Goal: Transaction & Acquisition: Purchase product/service

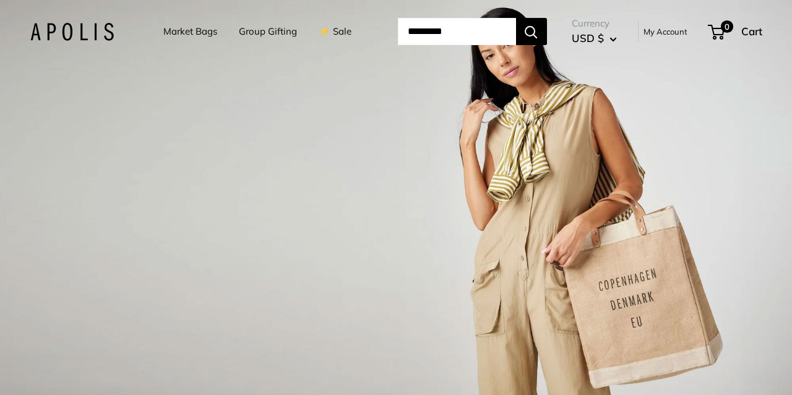
click at [266, 118] on div "1 / 3" at bounding box center [396, 197] width 792 height 395
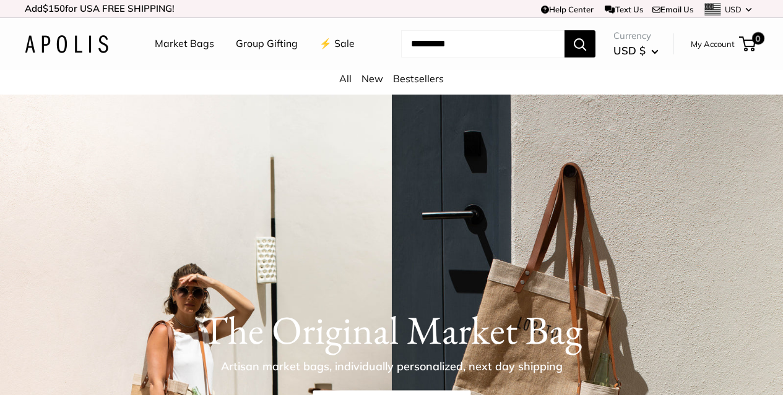
click at [691, 51] on link "My Account" at bounding box center [713, 44] width 44 height 15
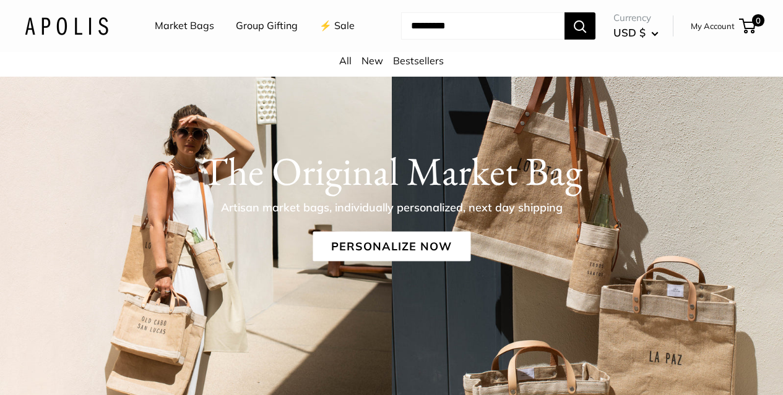
scroll to position [140, 0]
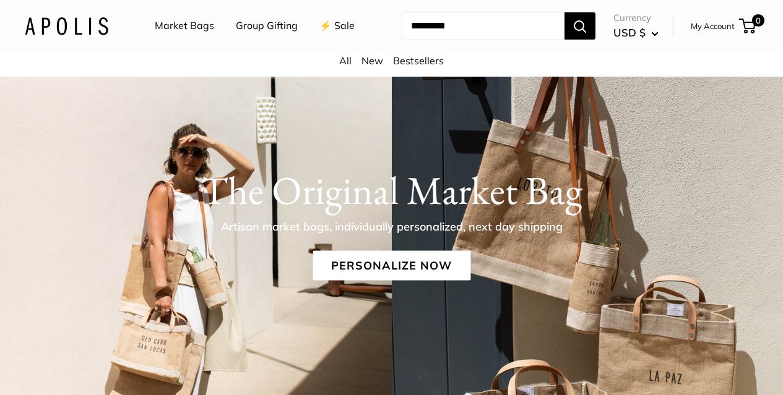
click at [691, 33] on link "My Account" at bounding box center [713, 26] width 44 height 15
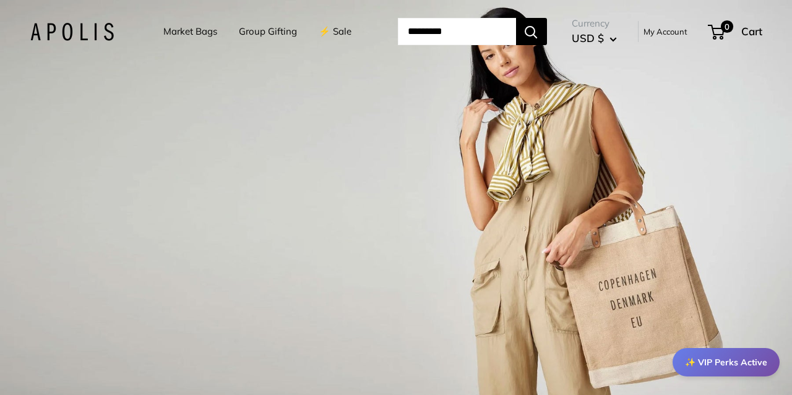
click at [175, 30] on link "Market Bags" at bounding box center [190, 31] width 54 height 17
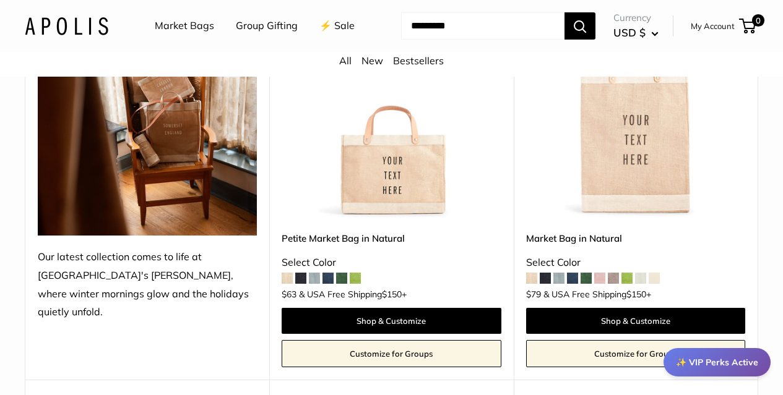
scroll to position [248, 0]
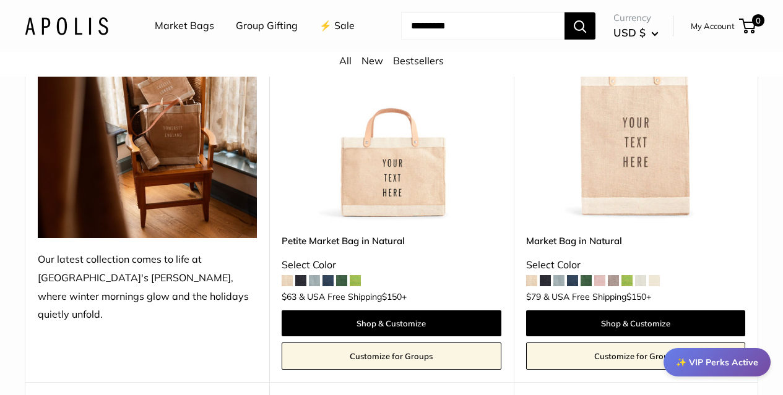
click at [0, 0] on img at bounding box center [0, 0] width 0 height 0
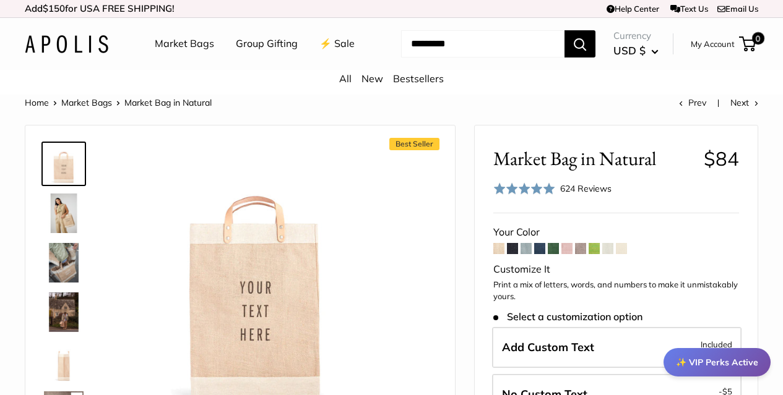
click at [556, 254] on span at bounding box center [553, 248] width 11 height 11
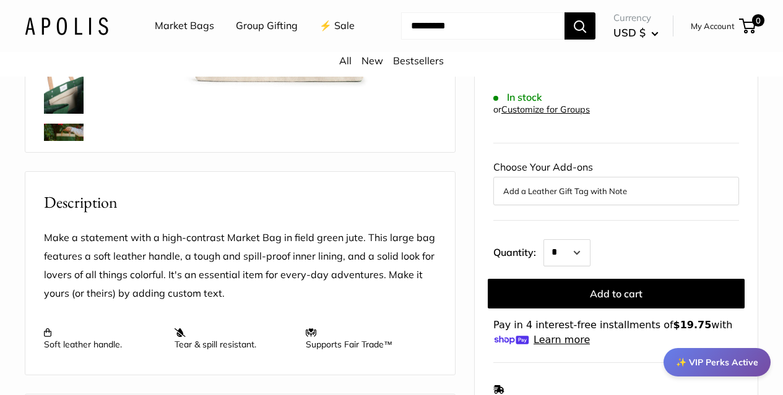
scroll to position [371, 0]
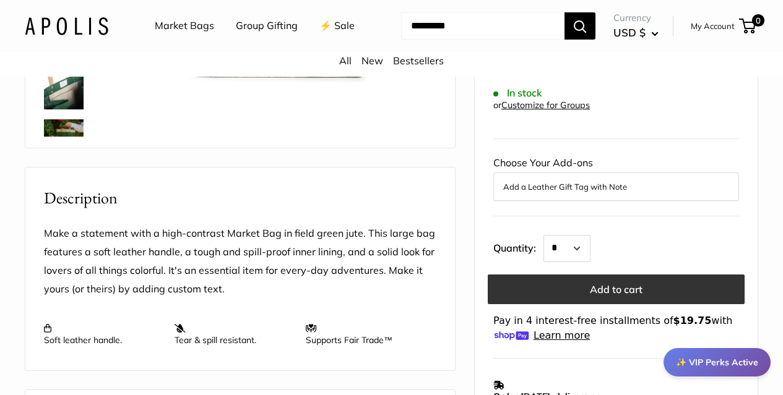
click at [597, 278] on button "Add to cart" at bounding box center [616, 290] width 257 height 30
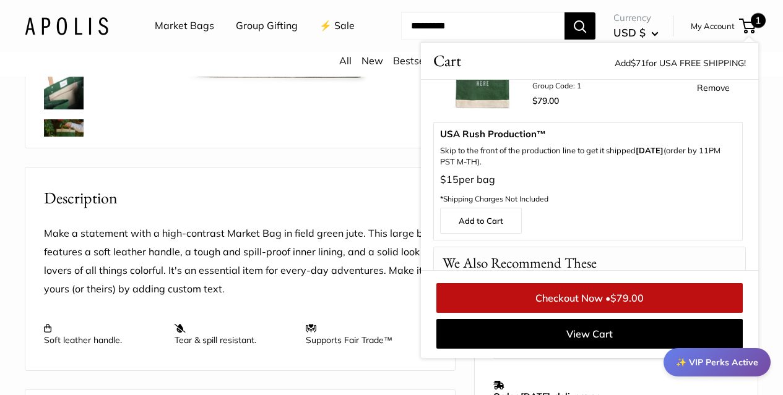
scroll to position [0, 0]
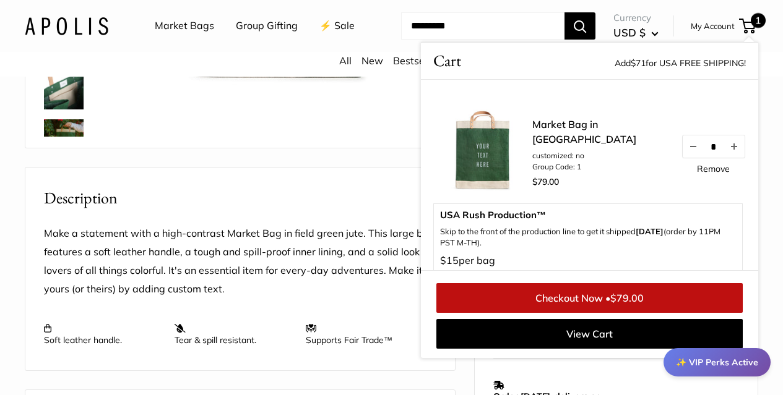
click at [767, 52] on header "Market Bags Group Gifting ⚡️ Sale Need help? Text Us: 20919 hello@apolisglobal.…" at bounding box center [391, 26] width 783 height 52
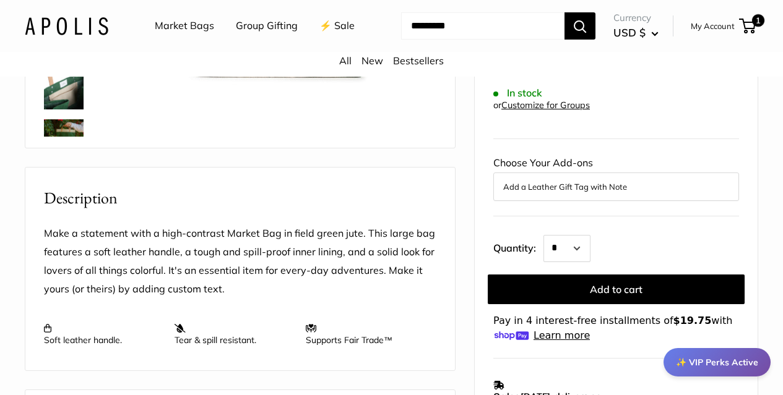
click at [189, 24] on link "Market Bags" at bounding box center [184, 26] width 59 height 19
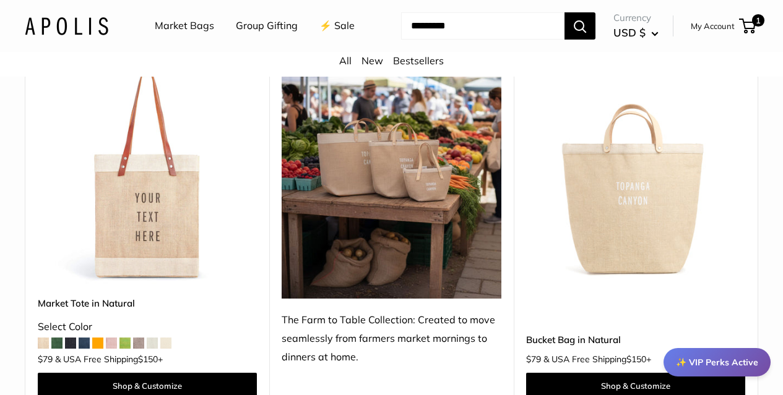
scroll to position [681, 0]
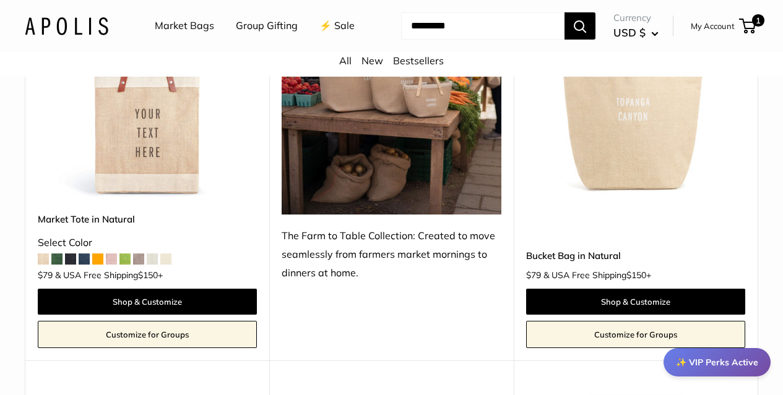
click at [0, 0] on img at bounding box center [0, 0] width 0 height 0
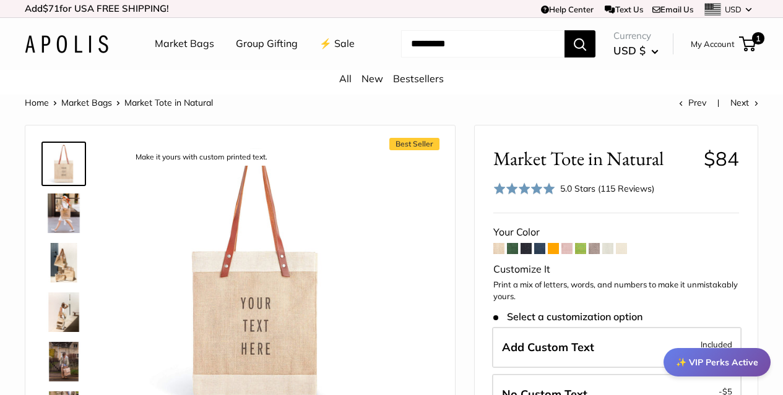
click at [568, 254] on span at bounding box center [566, 248] width 11 height 11
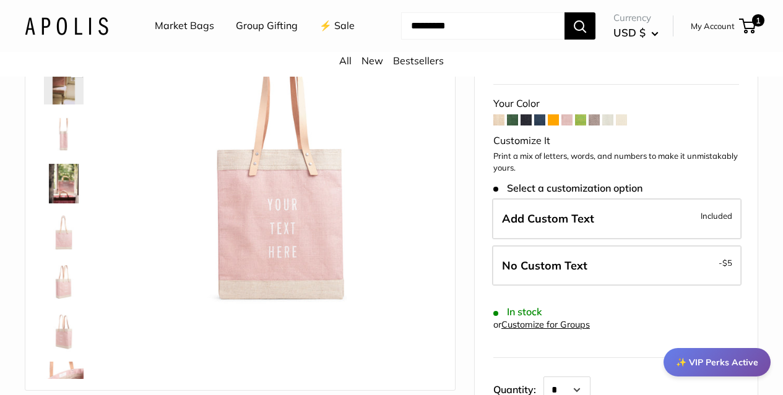
scroll to position [248, 0]
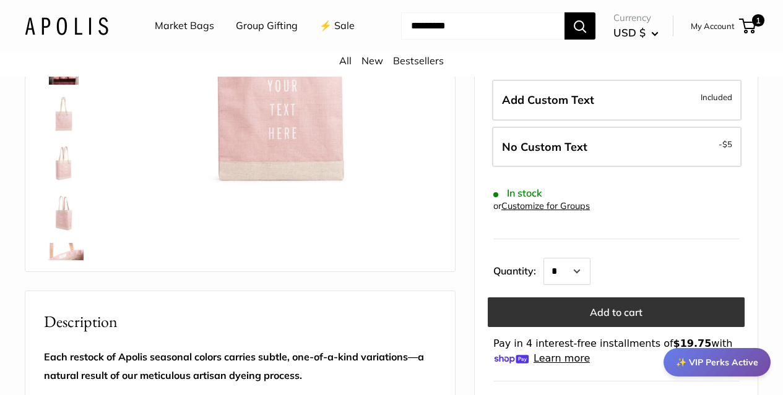
click at [577, 322] on button "Add to cart" at bounding box center [616, 313] width 257 height 30
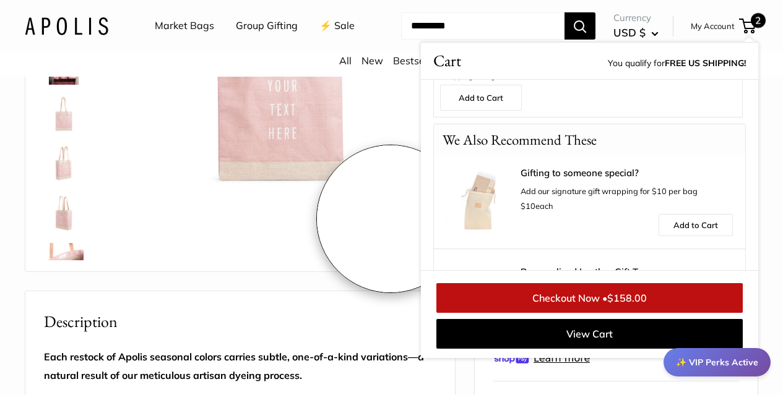
scroll to position [371, 0]
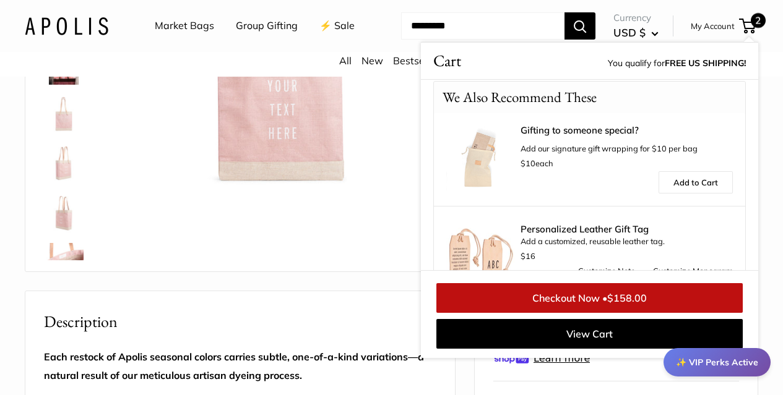
click at [185, 28] on link "Market Bags" at bounding box center [184, 26] width 59 height 19
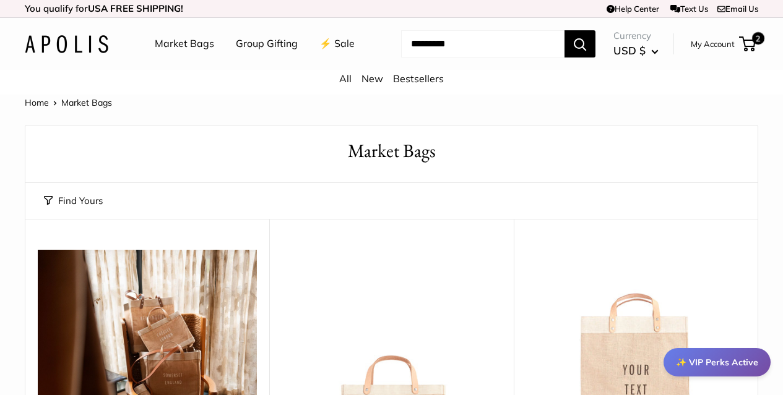
scroll to position [248, 0]
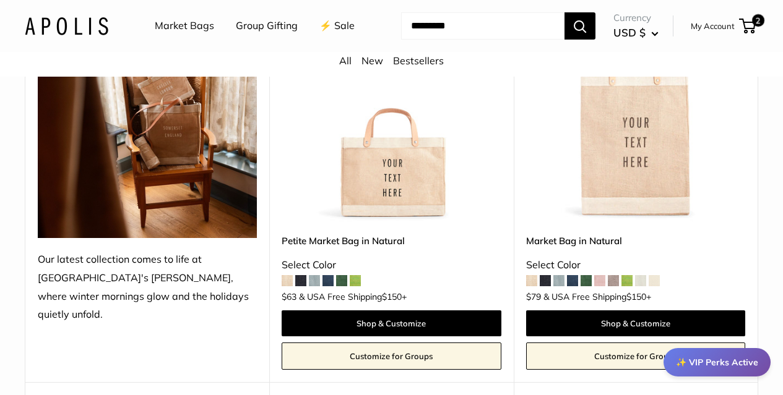
click at [0, 0] on img at bounding box center [0, 0] width 0 height 0
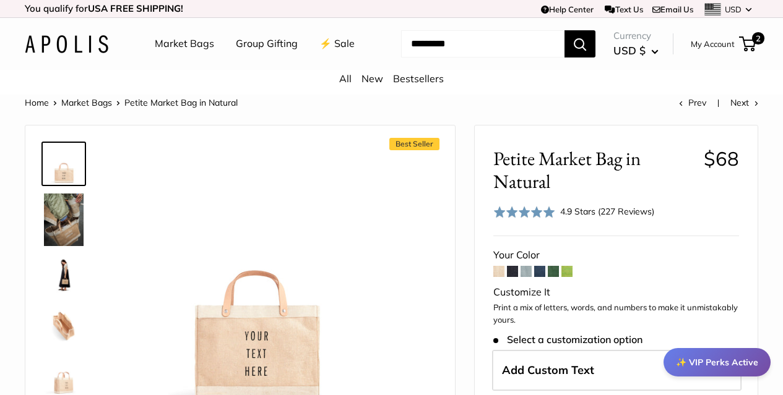
click at [499, 277] on span at bounding box center [498, 271] width 11 height 11
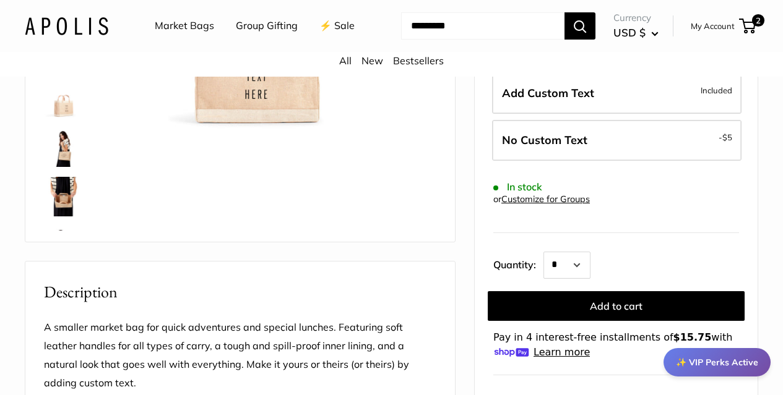
scroll to position [309, 0]
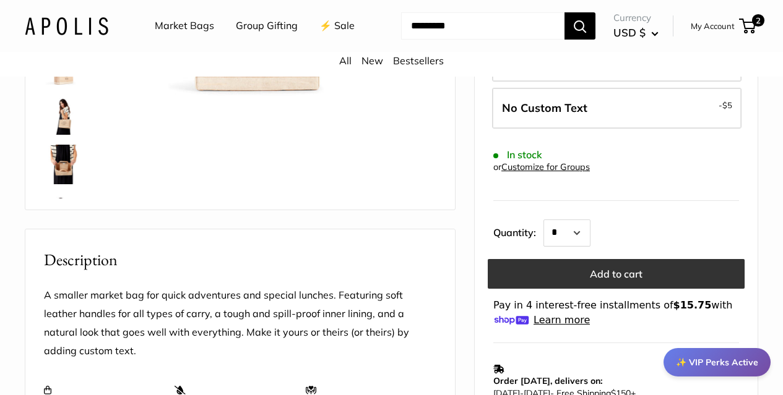
click at [577, 289] on button "Add to cart" at bounding box center [616, 274] width 257 height 30
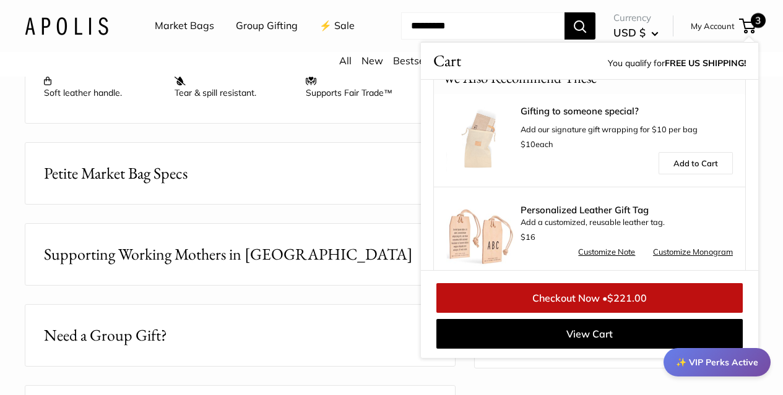
scroll to position [537, 0]
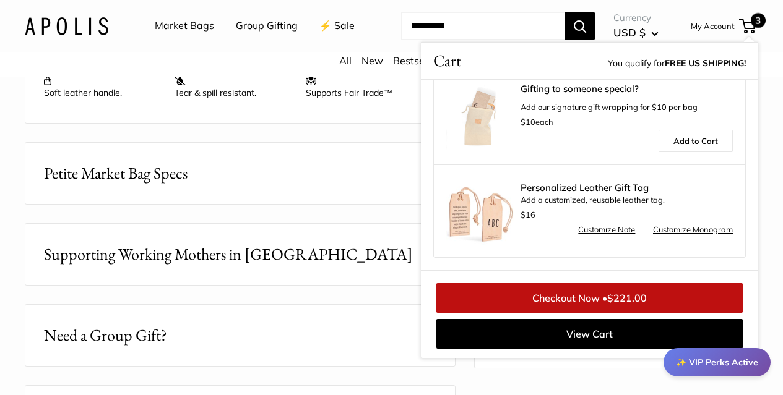
click at [637, 313] on link "Checkout Now • $221.00" at bounding box center [589, 298] width 306 height 30
